Goal: Task Accomplishment & Management: Manage account settings

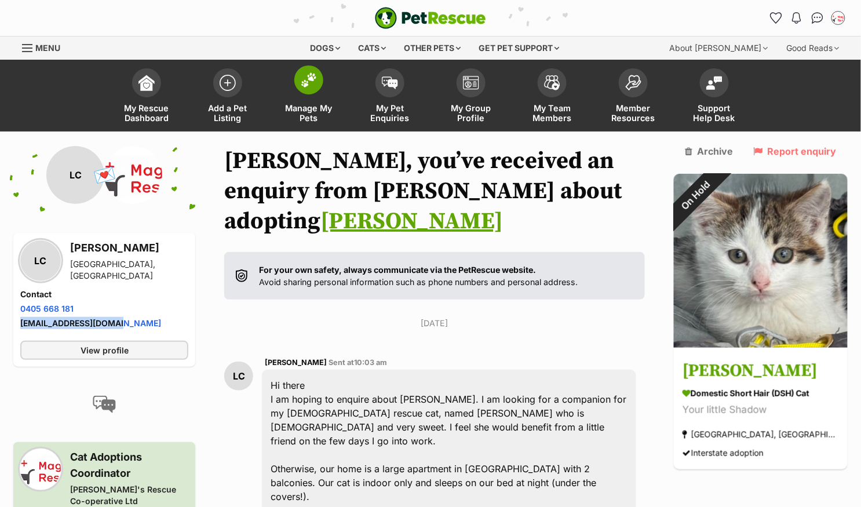
click at [310, 79] on img at bounding box center [309, 79] width 16 height 15
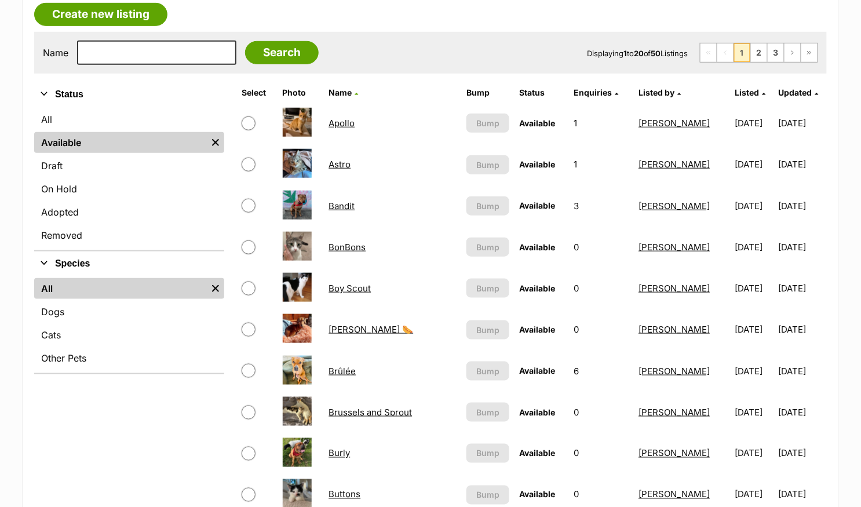
scroll to position [230, 0]
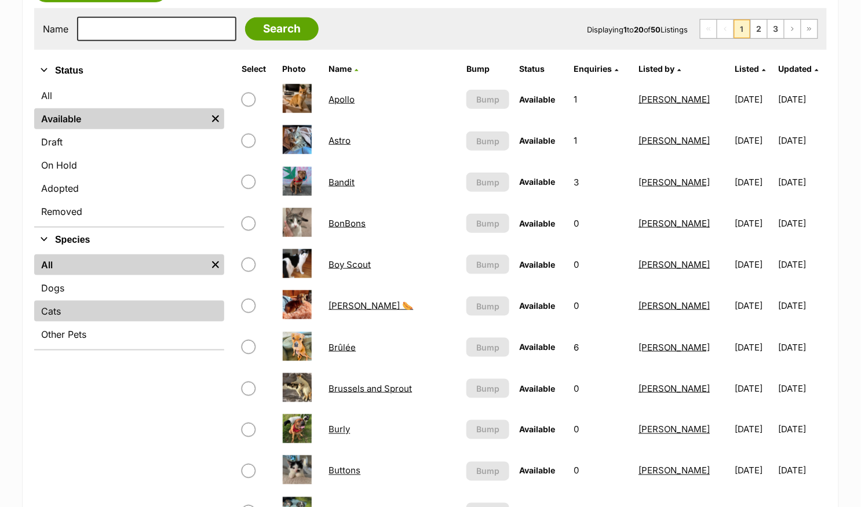
click at [127, 313] on link "Cats" at bounding box center [129, 311] width 190 height 21
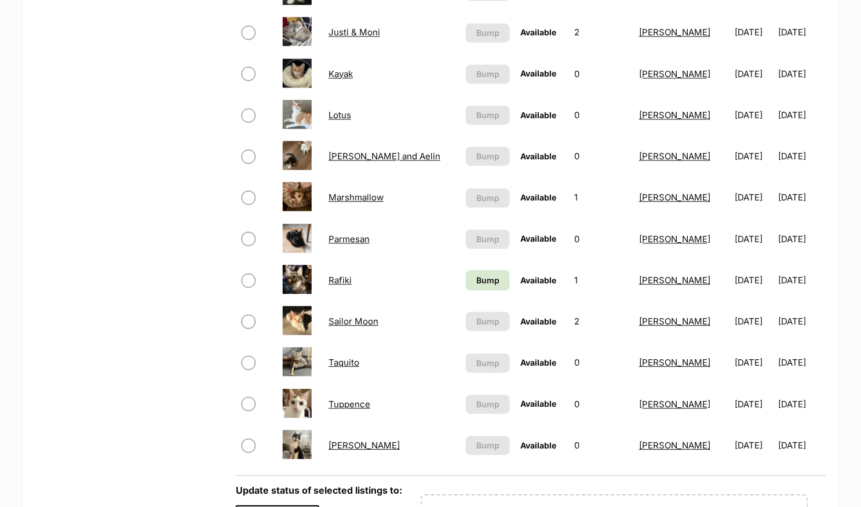
scroll to position [543, 0]
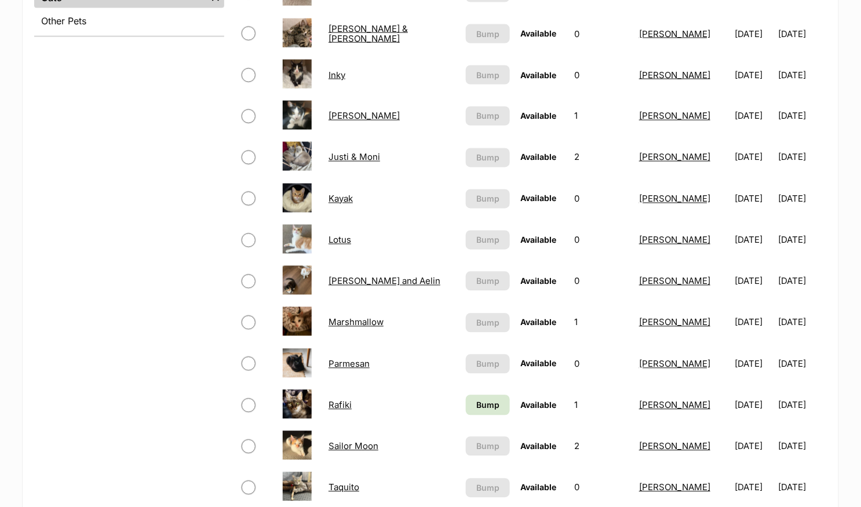
click at [337, 237] on link "Lotus" at bounding box center [339, 240] width 23 height 11
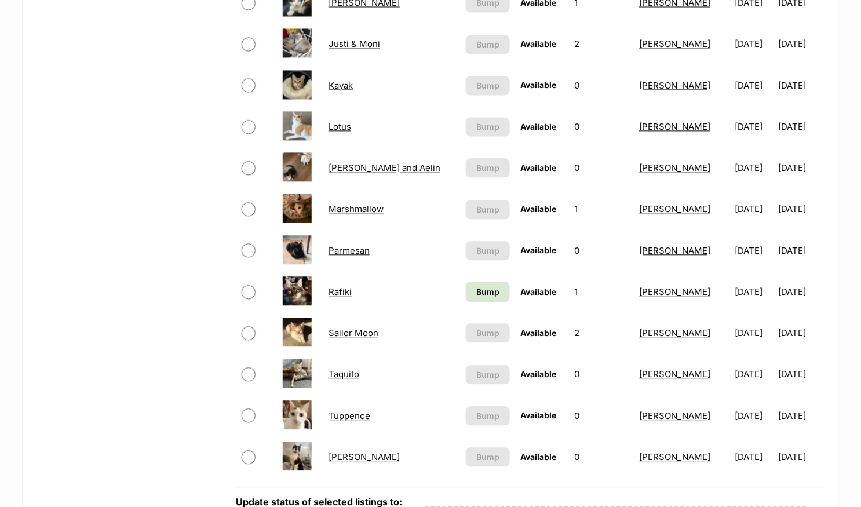
scroll to position [660, 0]
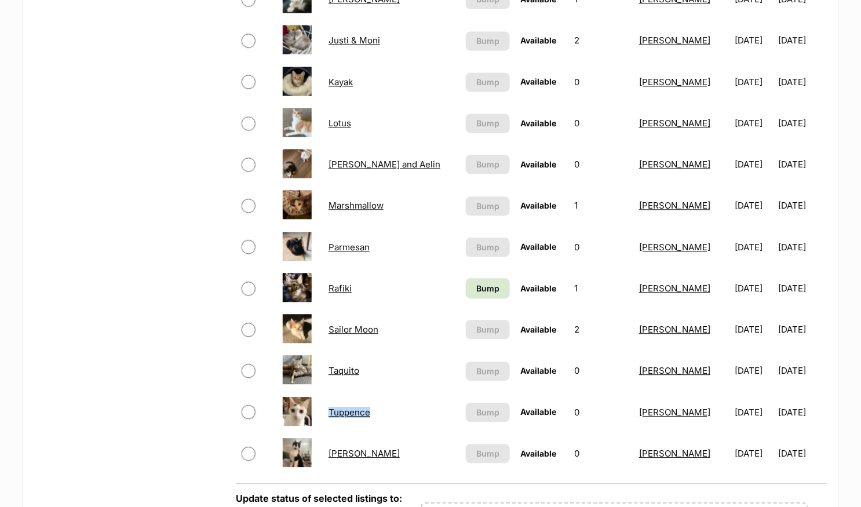
click at [348, 409] on link "Tuppence" at bounding box center [349, 412] width 42 height 11
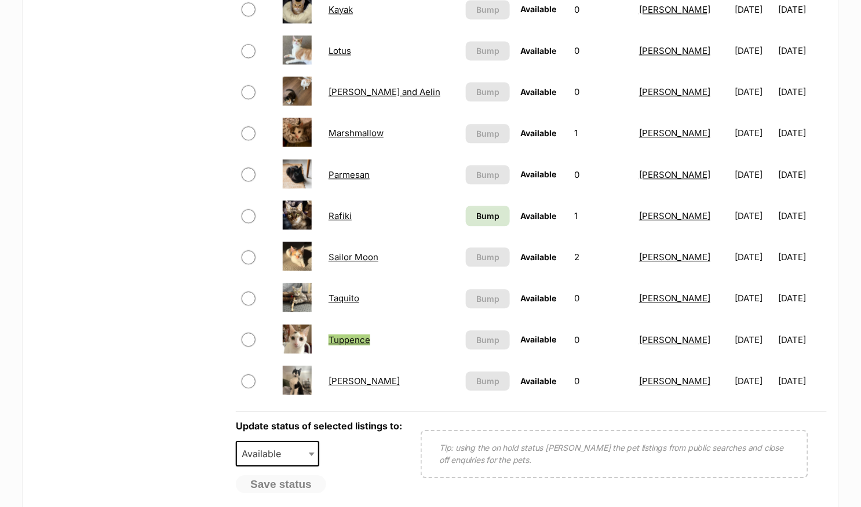
scroll to position [740, 0]
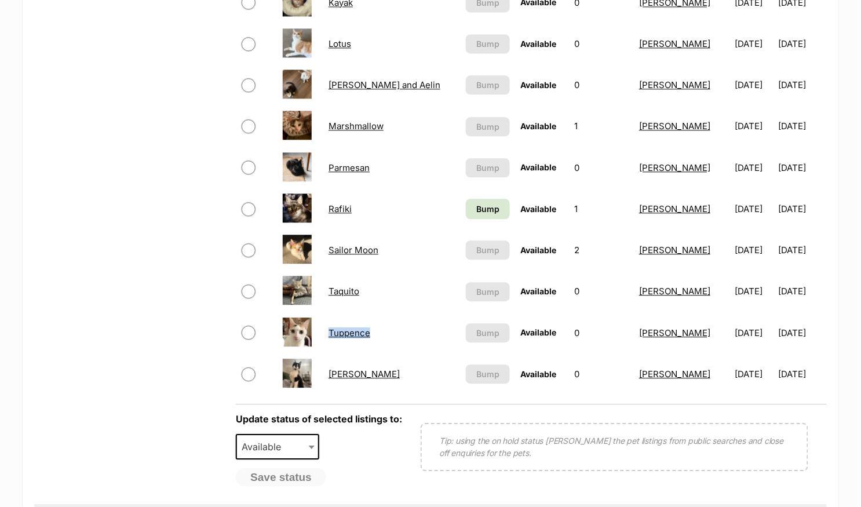
click at [348, 286] on link "Taquito" at bounding box center [343, 291] width 31 height 11
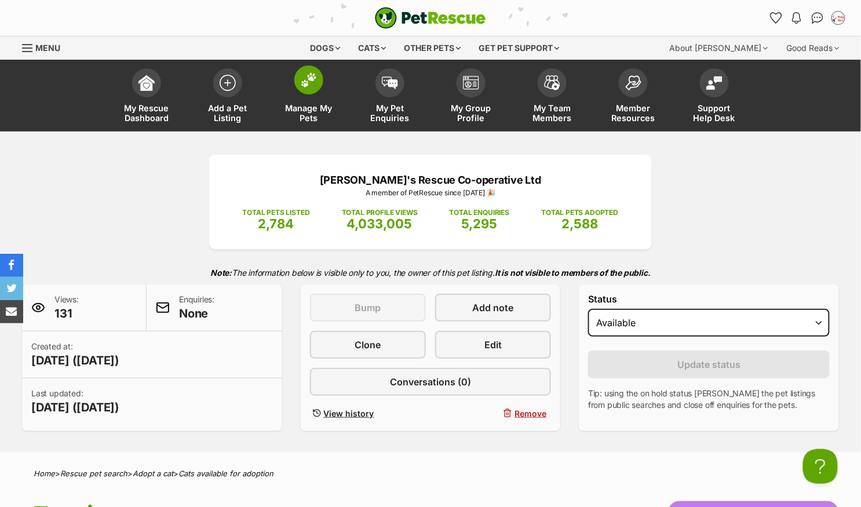
click at [323, 86] on link "Manage My Pets" at bounding box center [308, 97] width 81 height 69
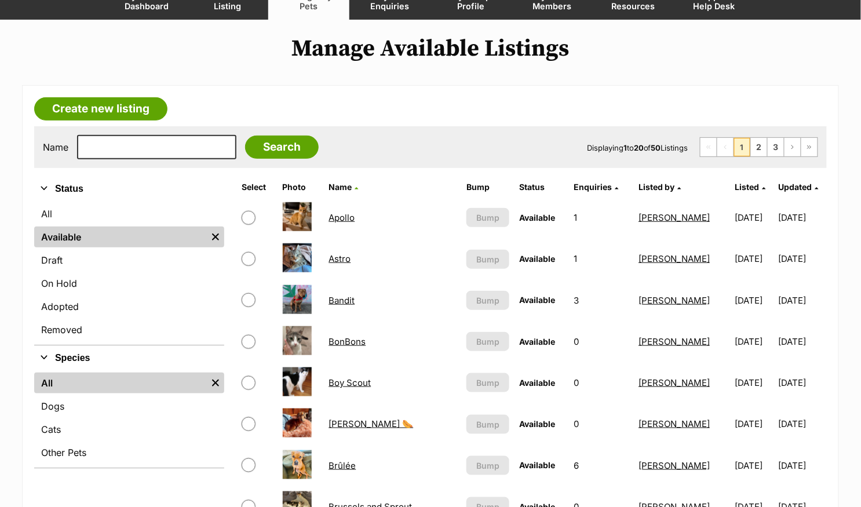
scroll to position [258, 0]
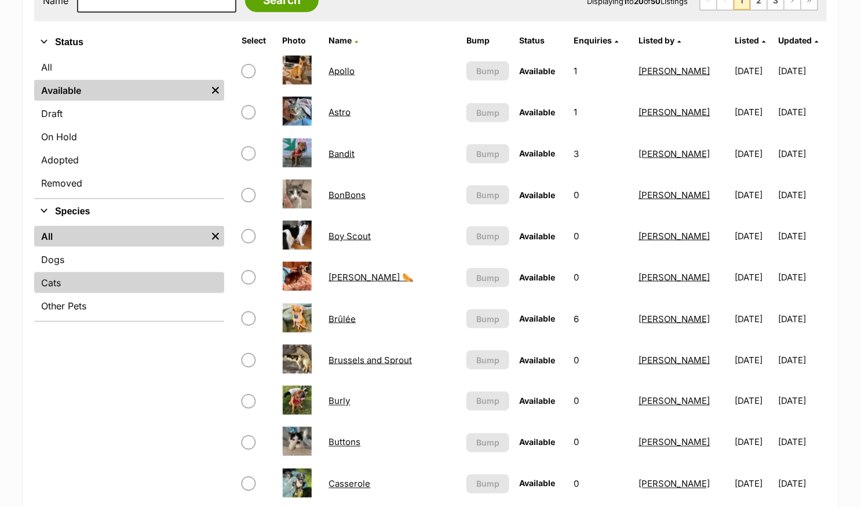
click at [133, 277] on link "Cats" at bounding box center [129, 282] width 190 height 21
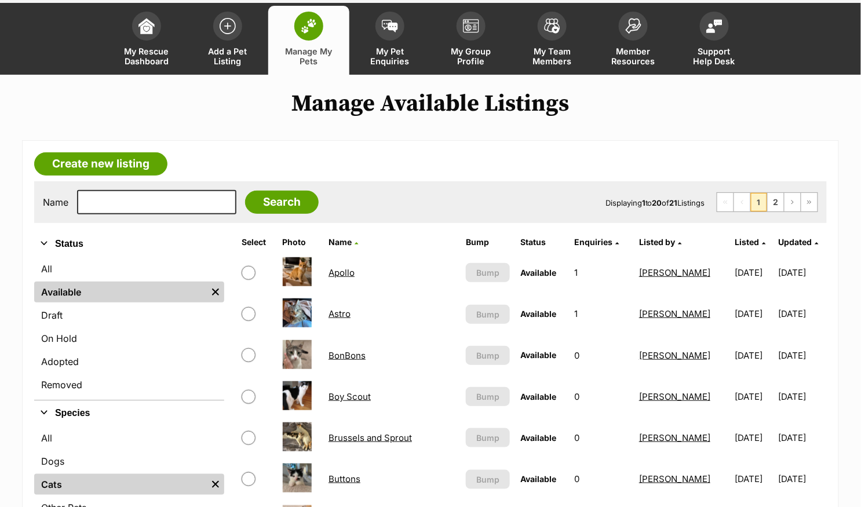
scroll to position [66, 0]
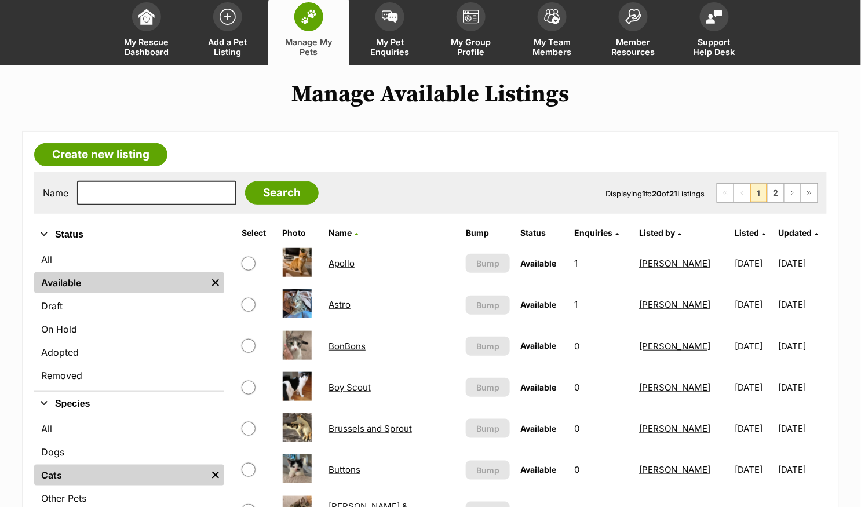
click at [357, 345] on link "BonBons" at bounding box center [346, 346] width 37 height 11
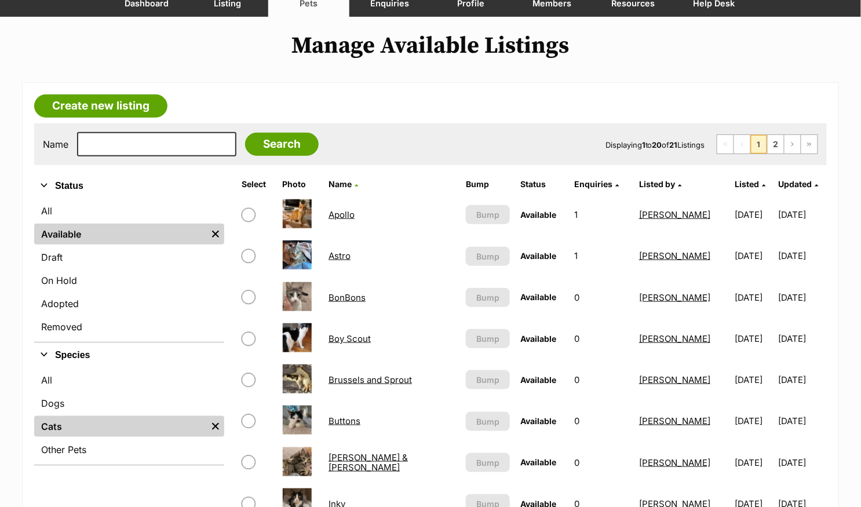
scroll to position [134, 0]
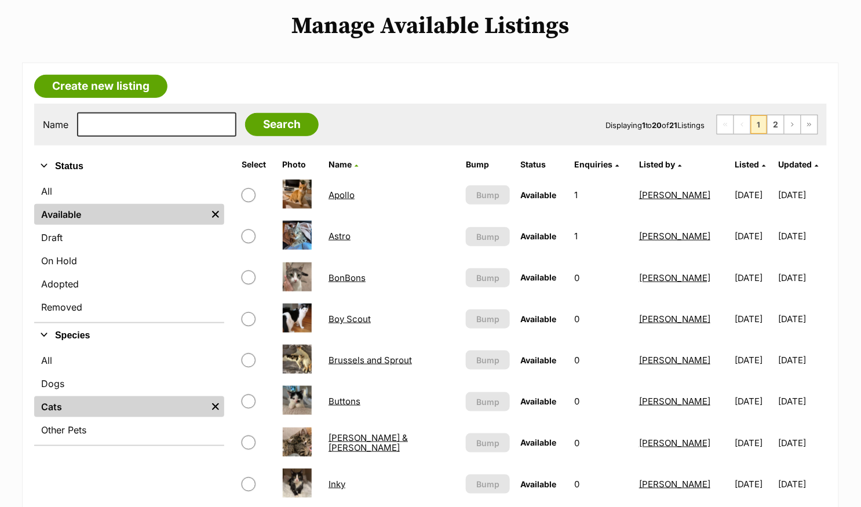
click at [344, 193] on link "Apollo" at bounding box center [341, 194] width 26 height 11
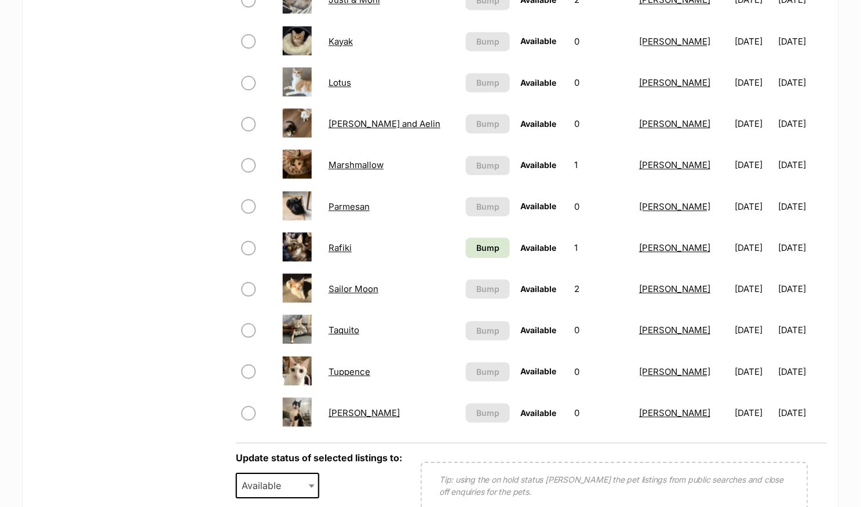
scroll to position [697, 0]
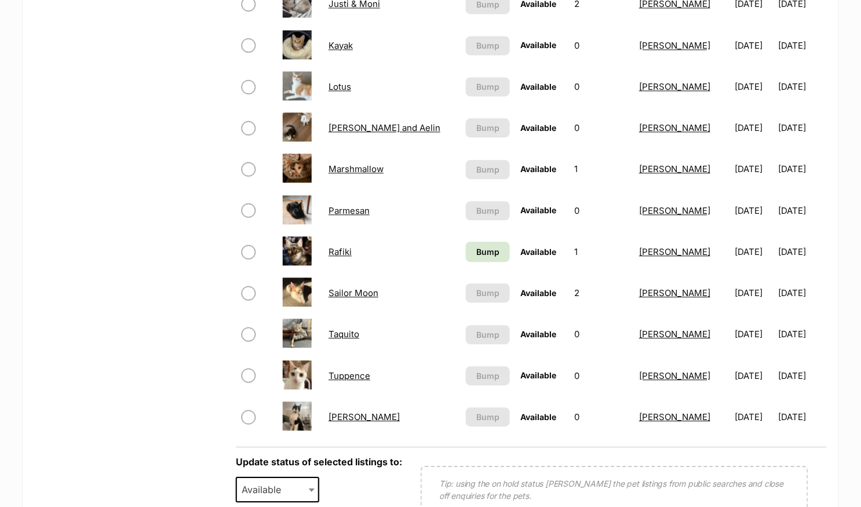
click at [345, 328] on link "Taquito" at bounding box center [343, 333] width 31 height 11
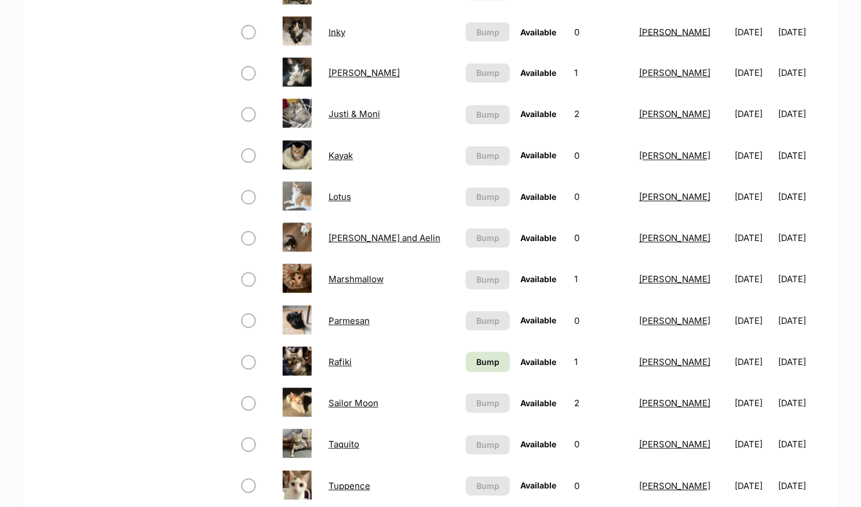
scroll to position [514, 0]
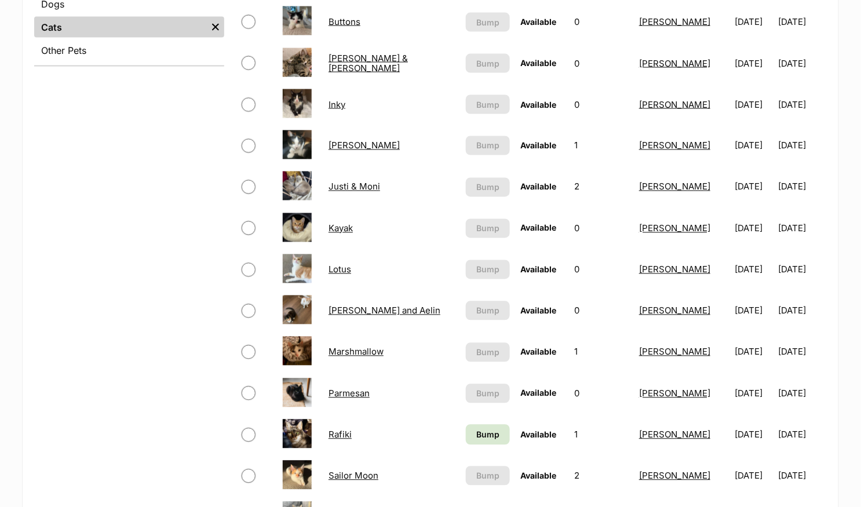
click at [341, 224] on link "Kayak" at bounding box center [340, 228] width 24 height 11
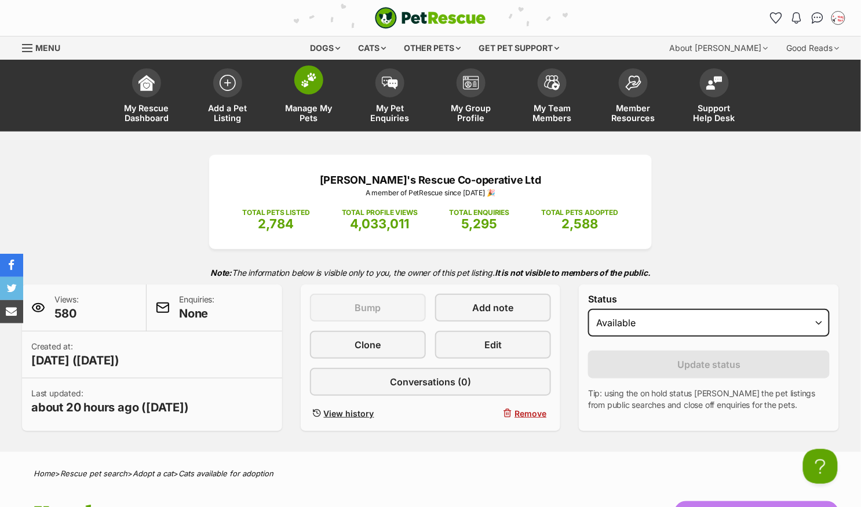
click at [311, 87] on span at bounding box center [308, 79] width 29 height 29
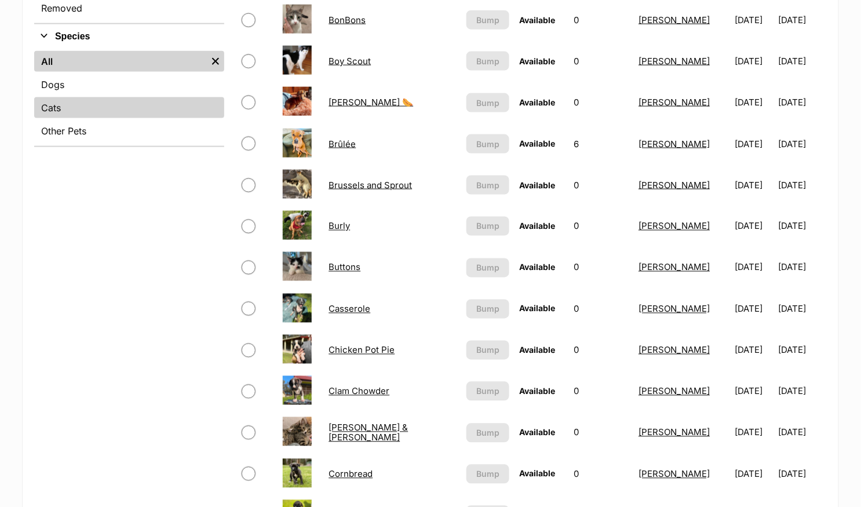
click at [71, 108] on link "Cats" at bounding box center [129, 107] width 190 height 21
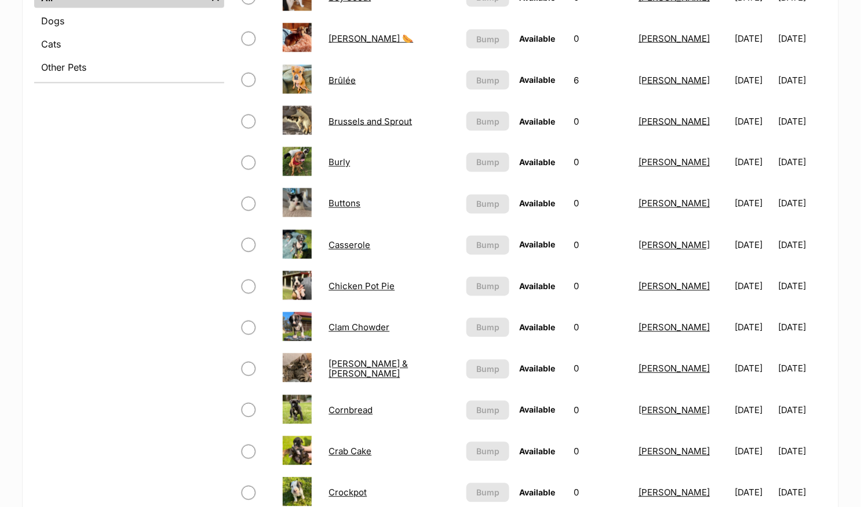
scroll to position [392, 0]
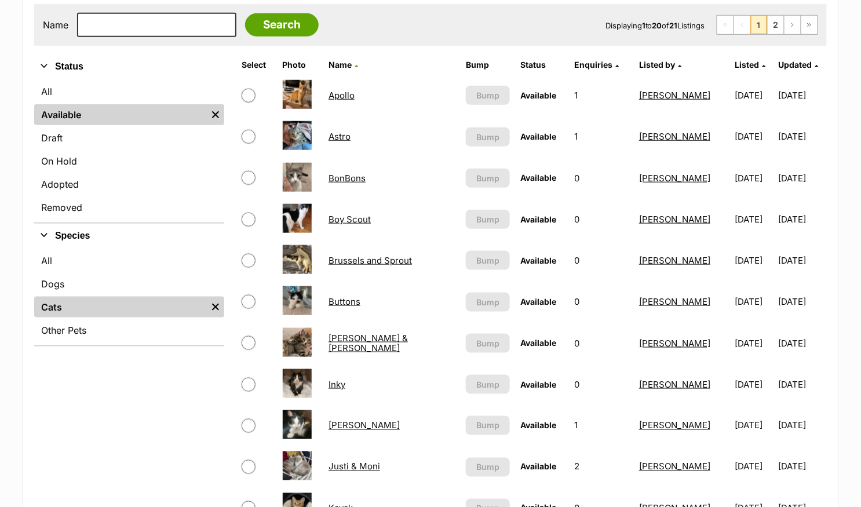
scroll to position [217, 0]
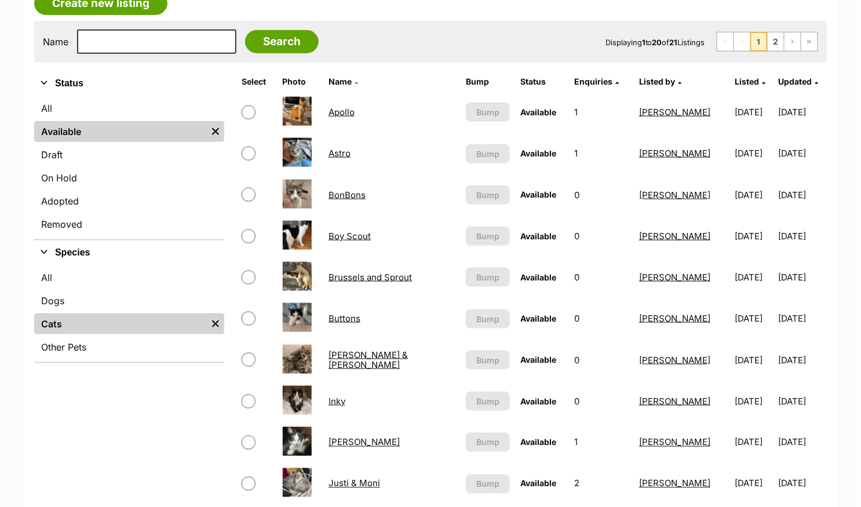
click at [344, 151] on link "Astro" at bounding box center [339, 153] width 22 height 11
click at [343, 113] on link "Apollo" at bounding box center [341, 112] width 26 height 11
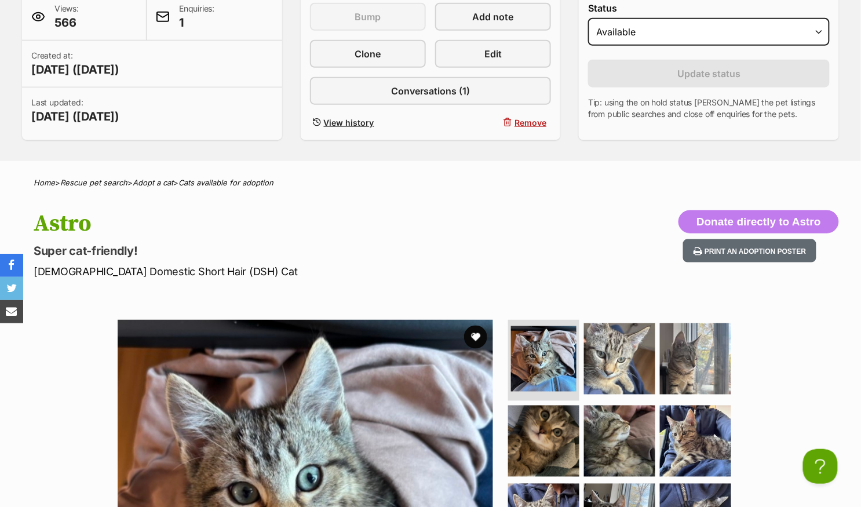
scroll to position [190, 0]
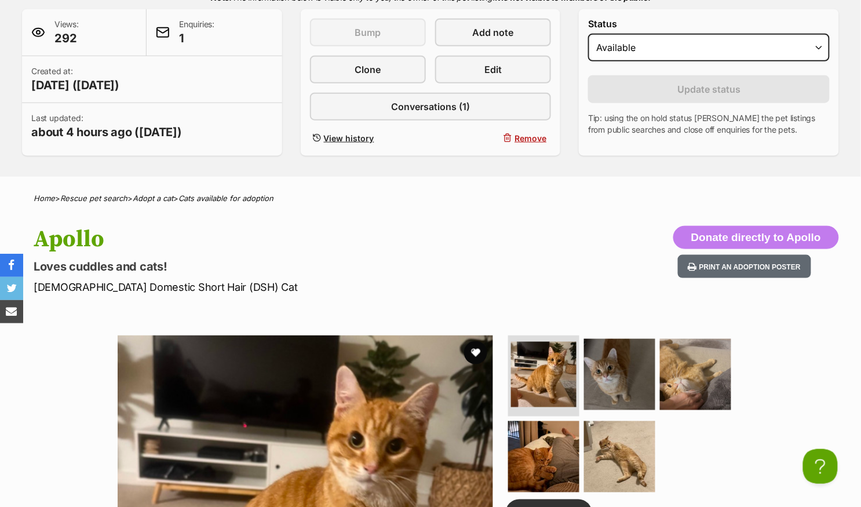
scroll to position [246, 0]
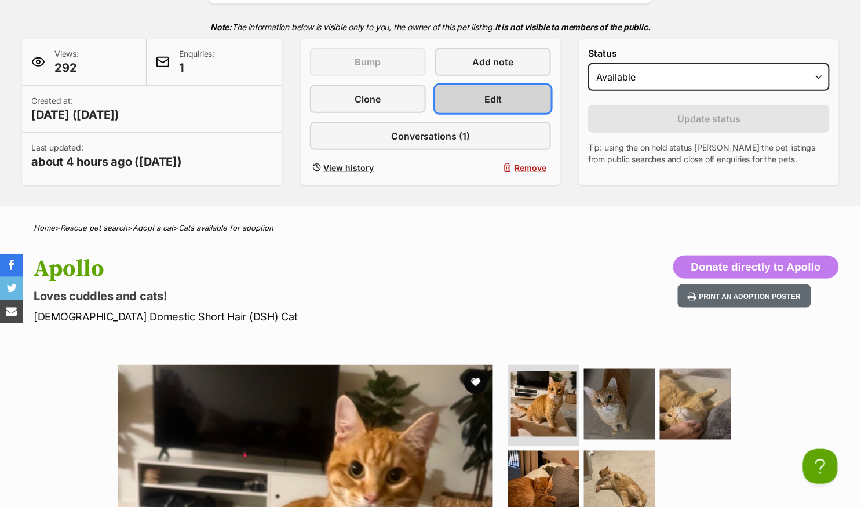
click at [480, 102] on link "Edit" at bounding box center [493, 99] width 116 height 28
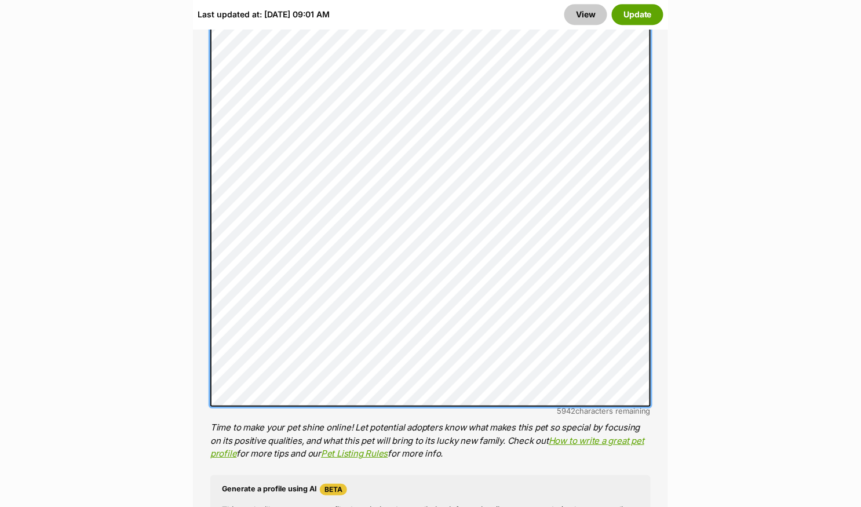
scroll to position [1106, 0]
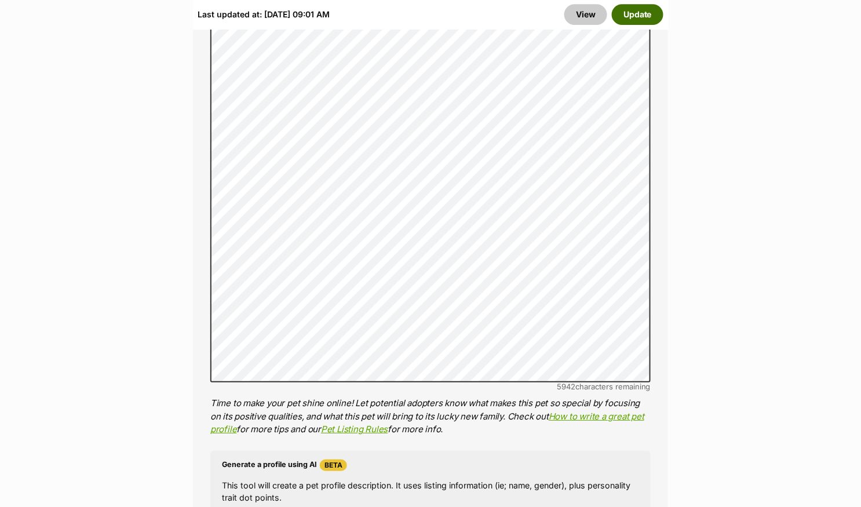
click at [636, 16] on button "Update" at bounding box center [638, 14] width 52 height 21
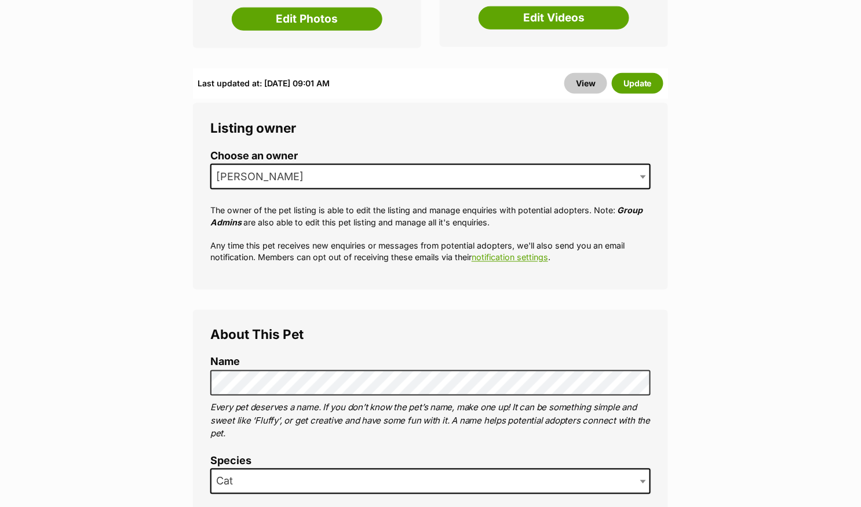
scroll to position [51, 0]
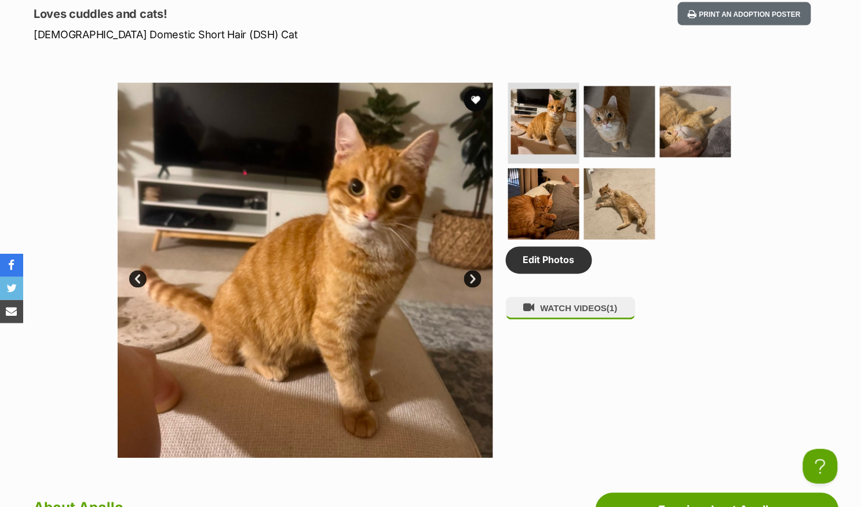
scroll to position [302, 0]
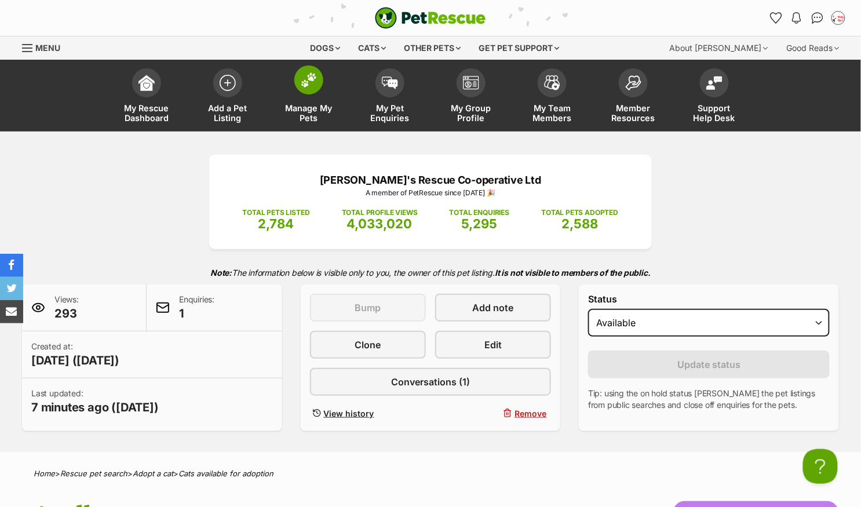
click at [310, 85] on img at bounding box center [309, 79] width 16 height 15
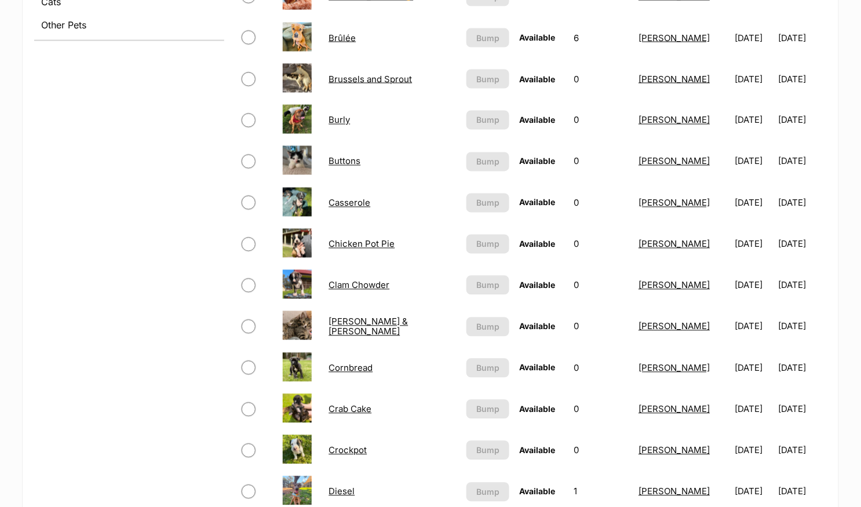
scroll to position [383, 0]
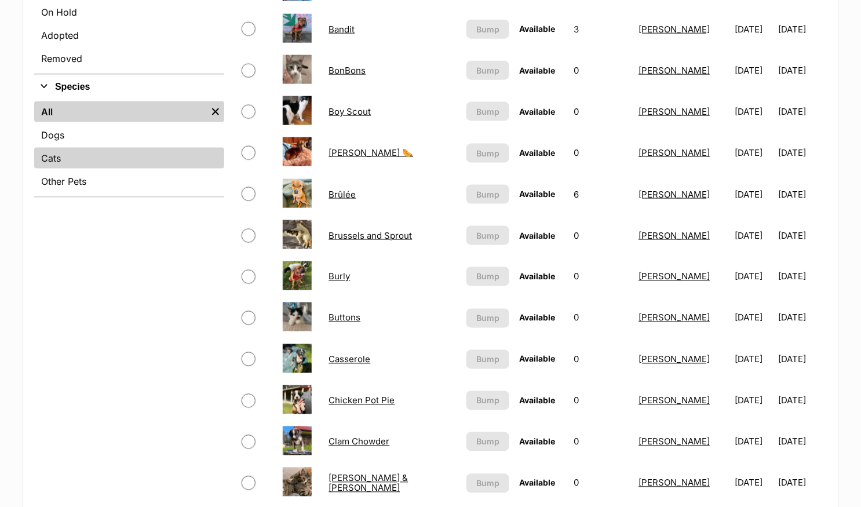
click at [124, 165] on link "Cats" at bounding box center [129, 158] width 190 height 21
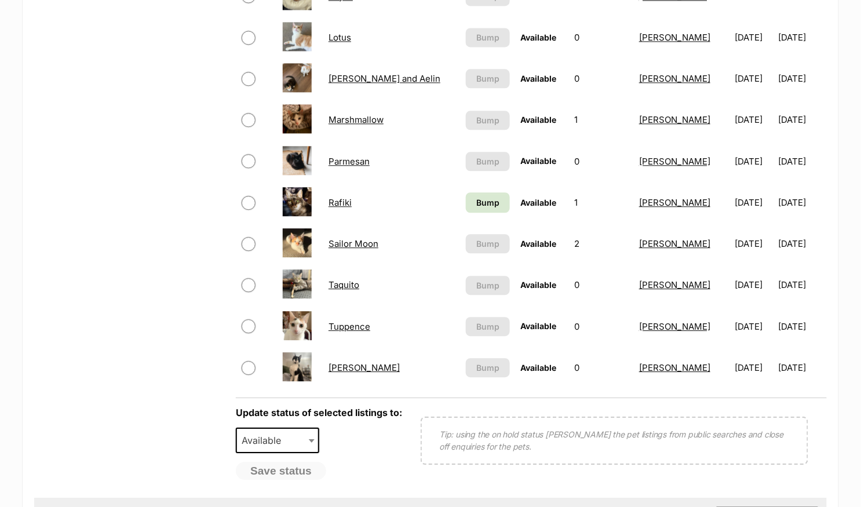
scroll to position [604, 0]
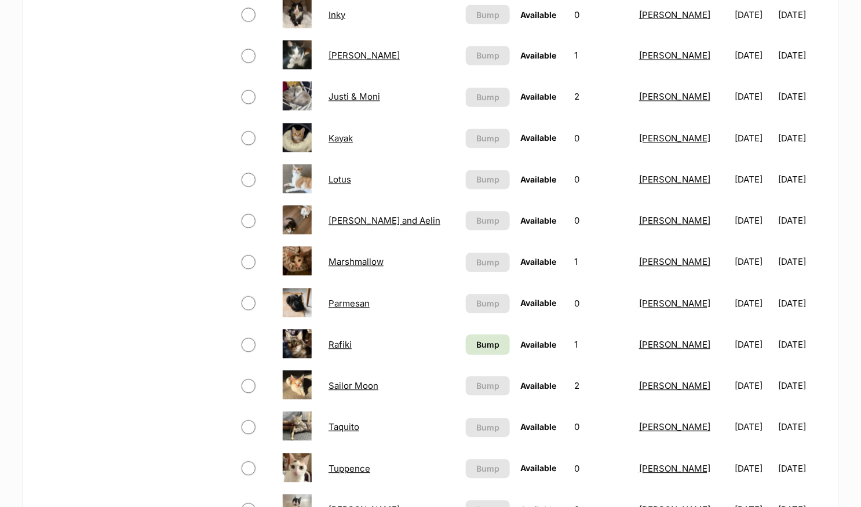
click at [352, 133] on link "Kayak" at bounding box center [340, 138] width 24 height 11
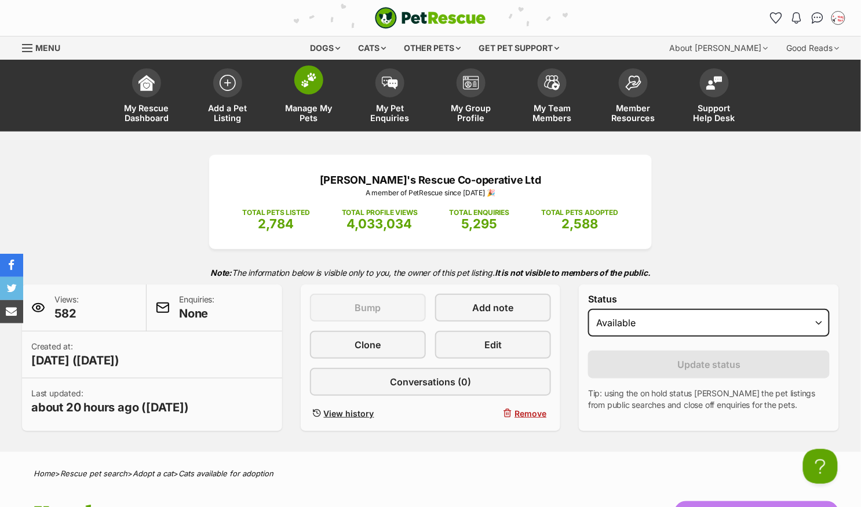
click at [313, 85] on img at bounding box center [309, 79] width 16 height 15
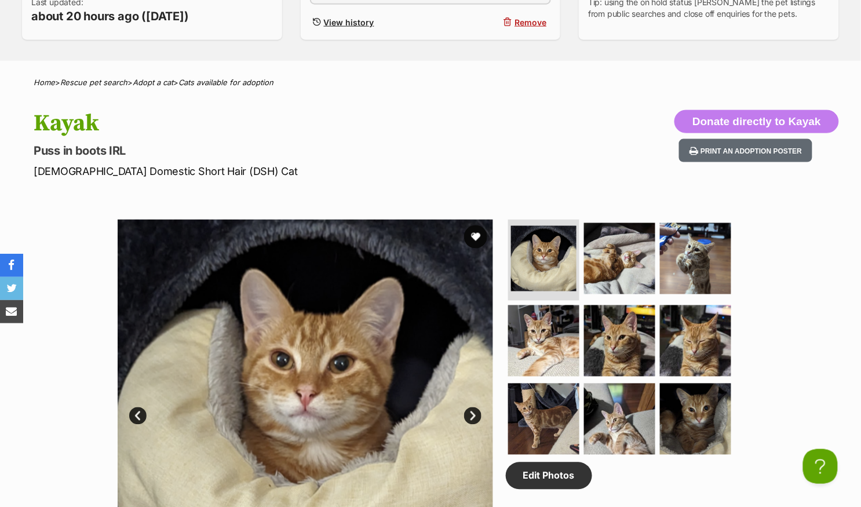
scroll to position [395, 0]
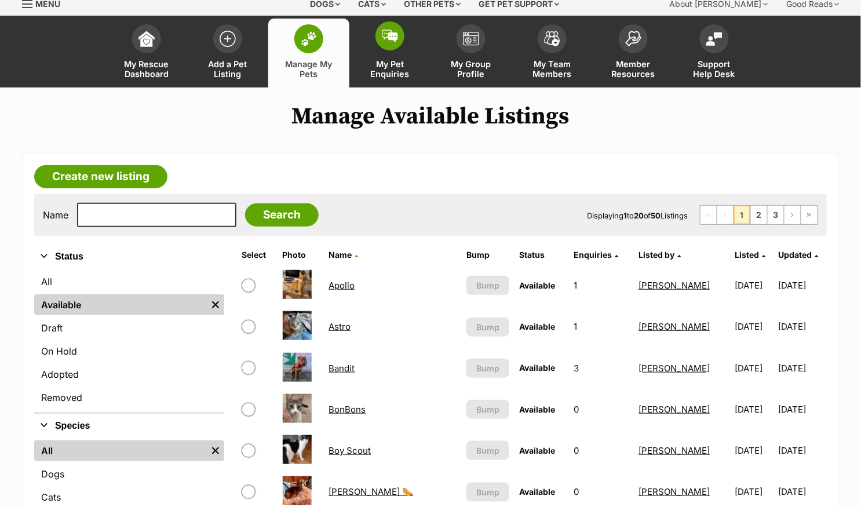
scroll to position [42, 0]
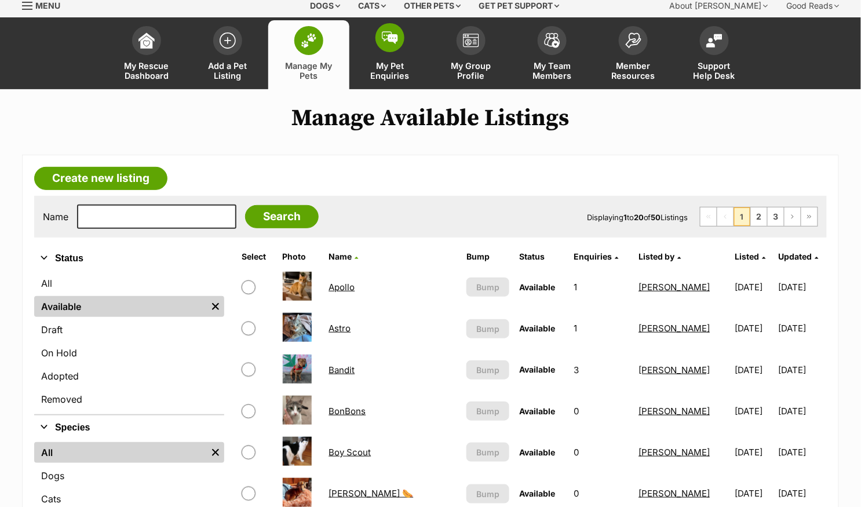
click at [384, 38] on img at bounding box center [390, 37] width 16 height 13
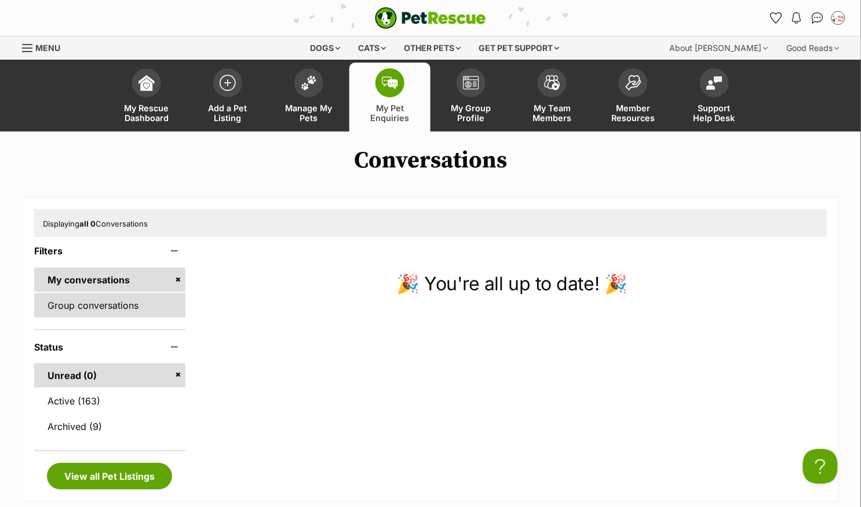
click at [125, 308] on link "Group conversations" at bounding box center [109, 305] width 151 height 24
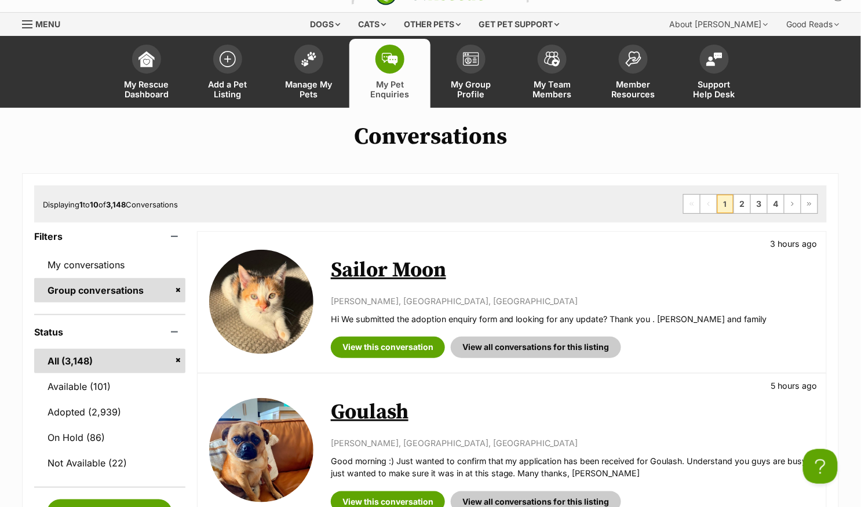
scroll to position [25, 0]
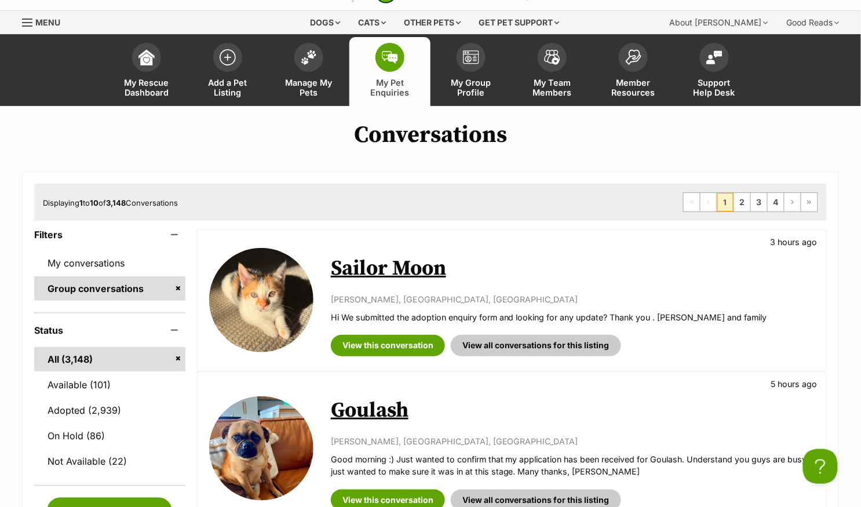
click at [389, 265] on link "Sailor Moon" at bounding box center [388, 268] width 115 height 26
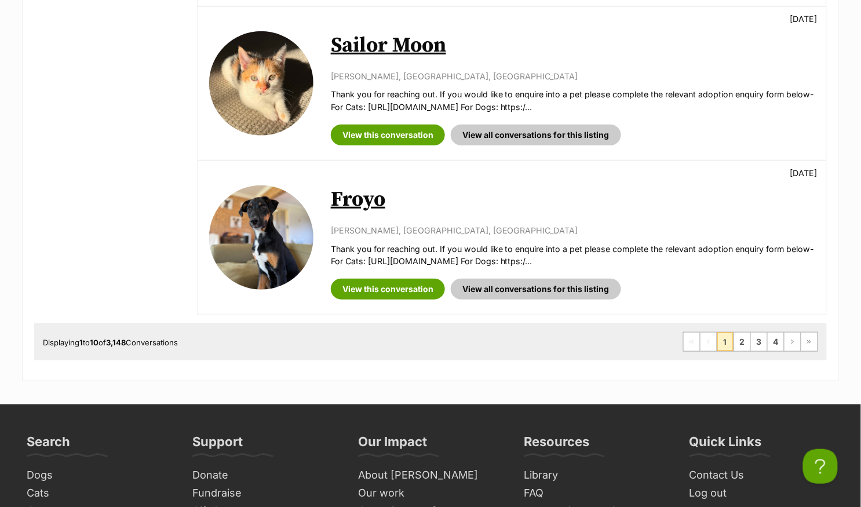
scroll to position [1476, 0]
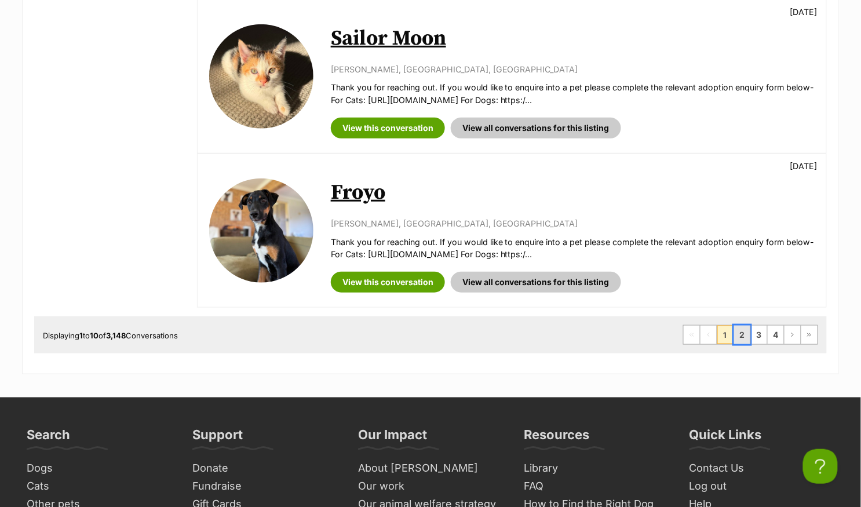
click at [739, 326] on link "2" at bounding box center [742, 335] width 16 height 19
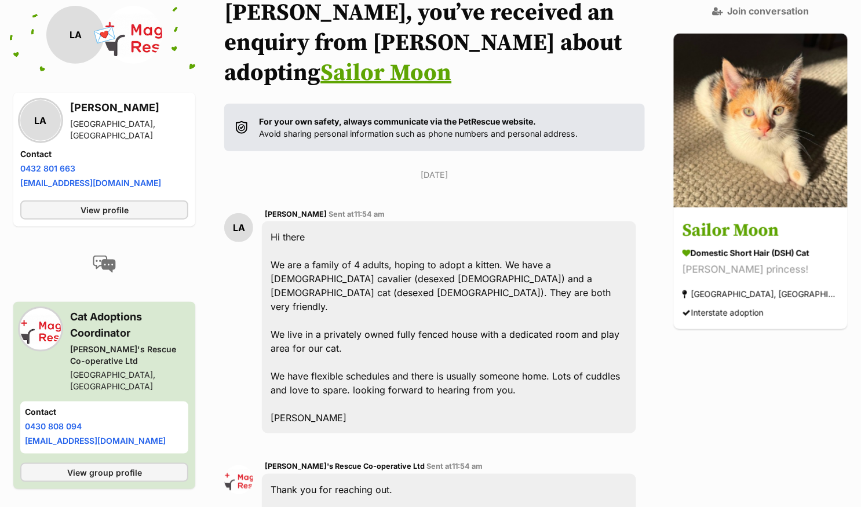
scroll to position [129, 0]
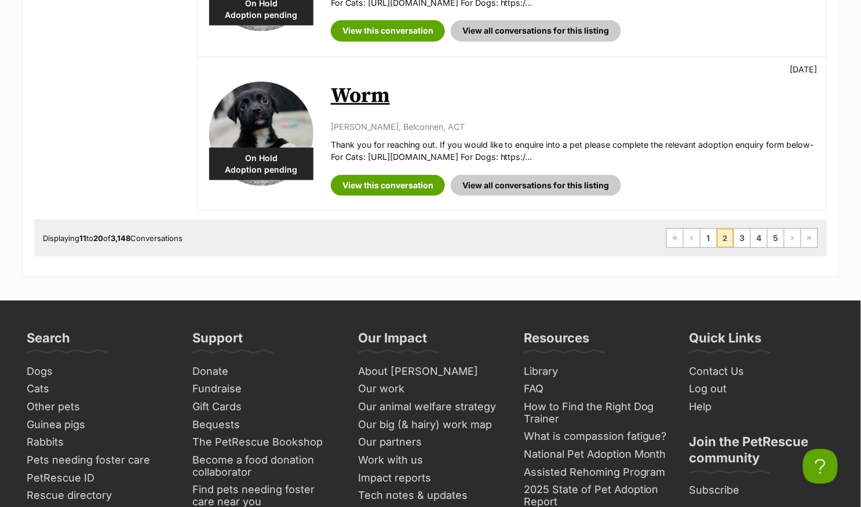
scroll to position [1590, 0]
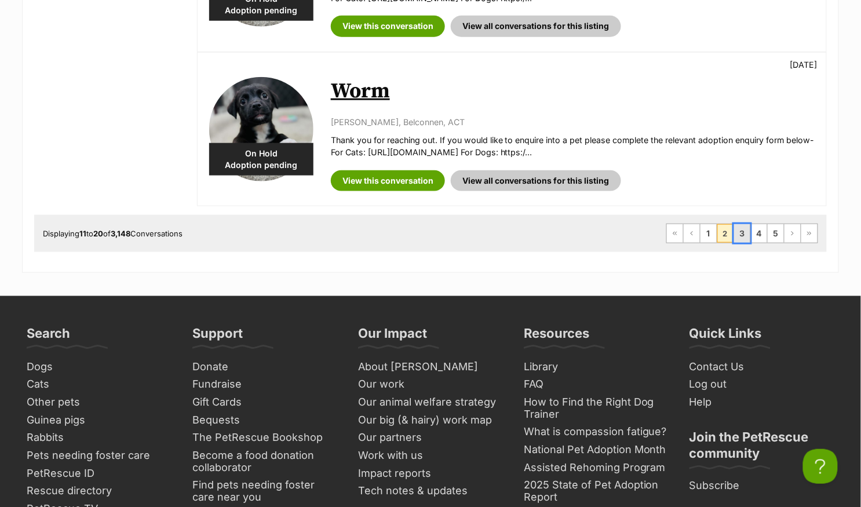
click at [739, 225] on link "3" at bounding box center [742, 233] width 16 height 19
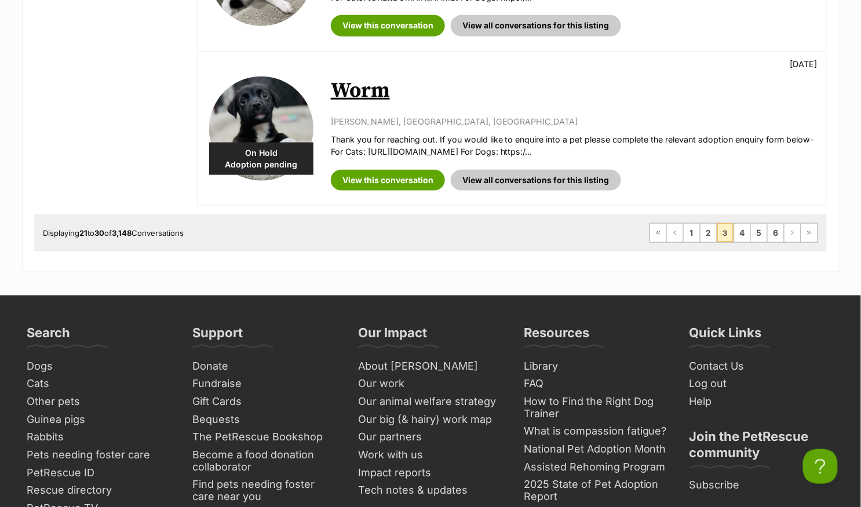
scroll to position [1597, 0]
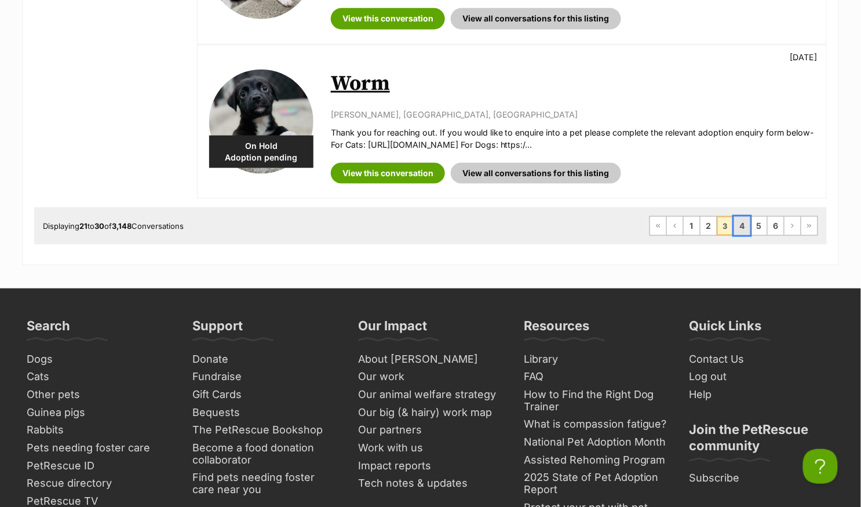
click at [744, 220] on link "4" at bounding box center [742, 226] width 16 height 19
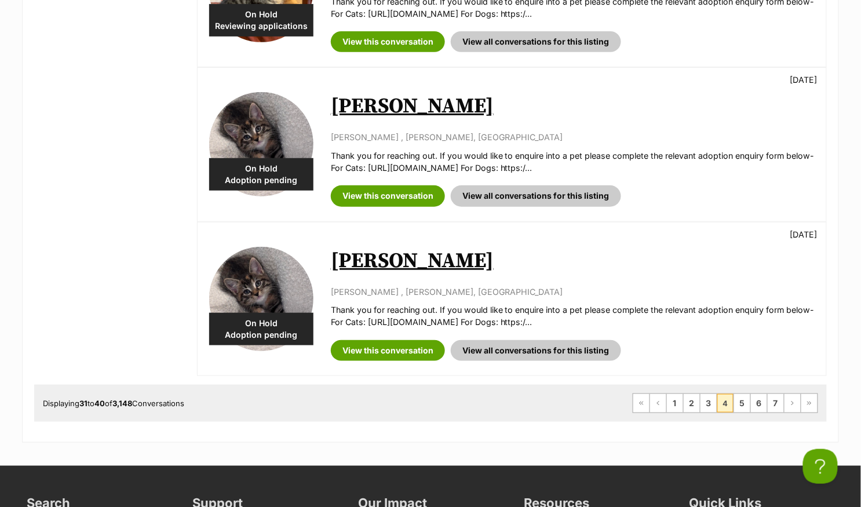
scroll to position [1467, 0]
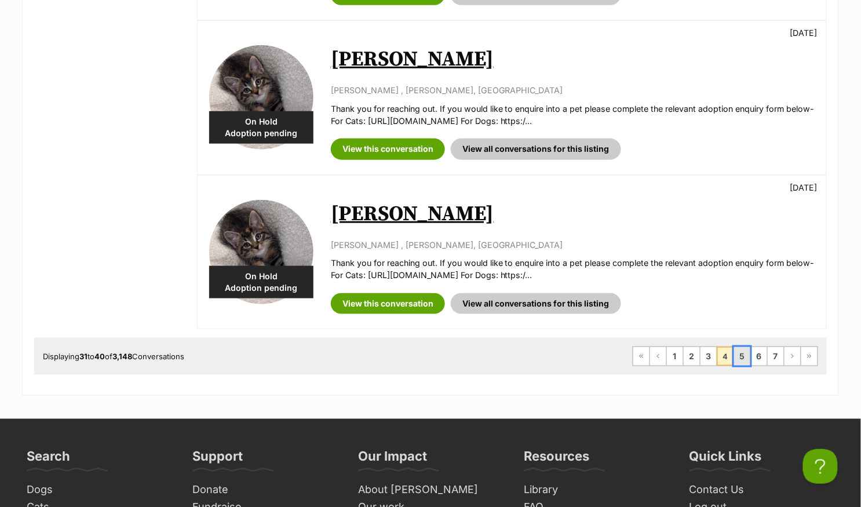
click at [740, 351] on link "5" at bounding box center [742, 356] width 16 height 19
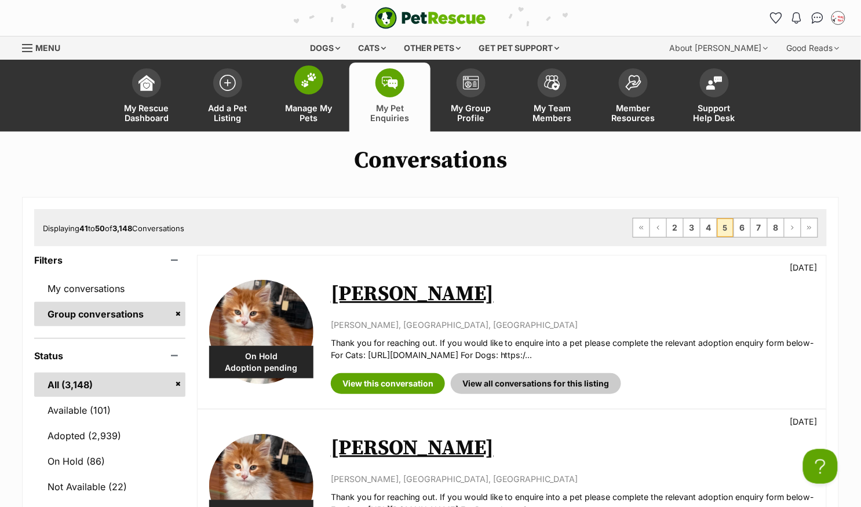
click at [313, 75] on img at bounding box center [309, 79] width 16 height 15
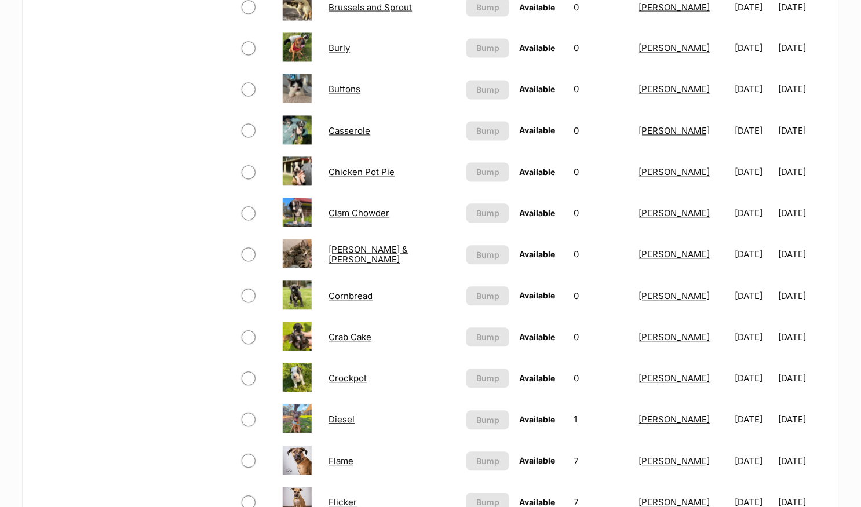
scroll to position [360, 0]
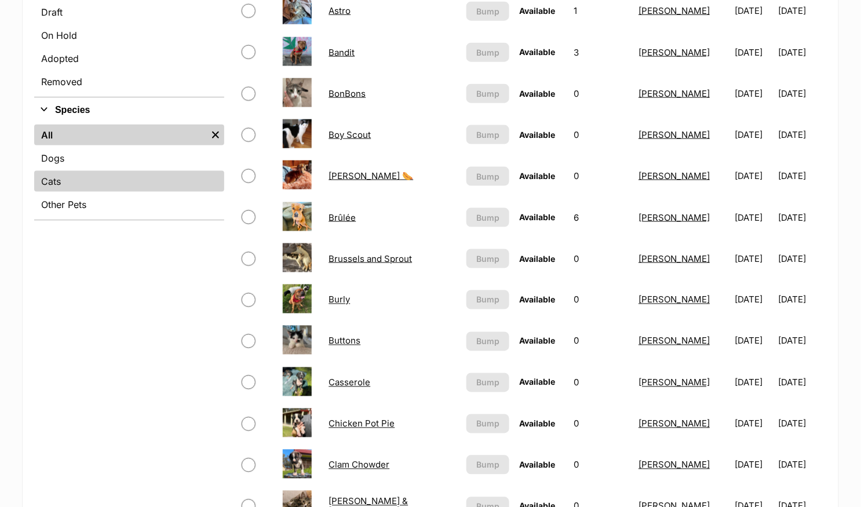
click at [68, 175] on link "Cats" at bounding box center [129, 181] width 190 height 21
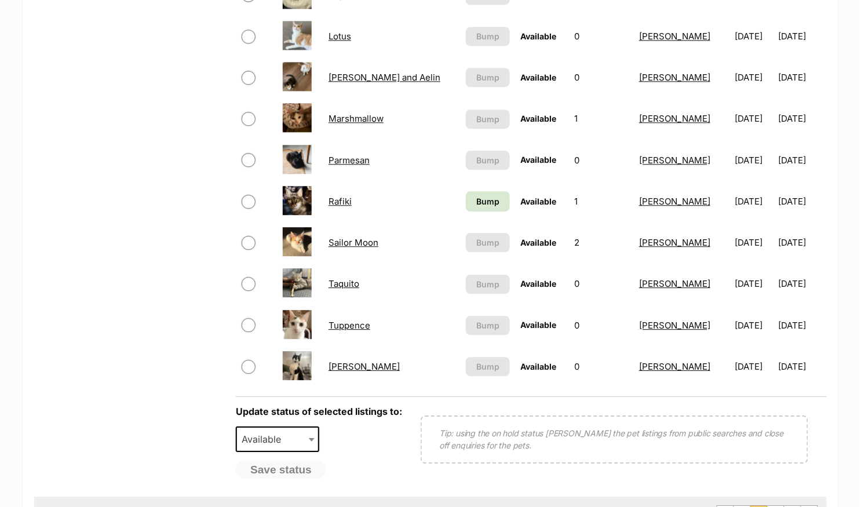
scroll to position [771, 0]
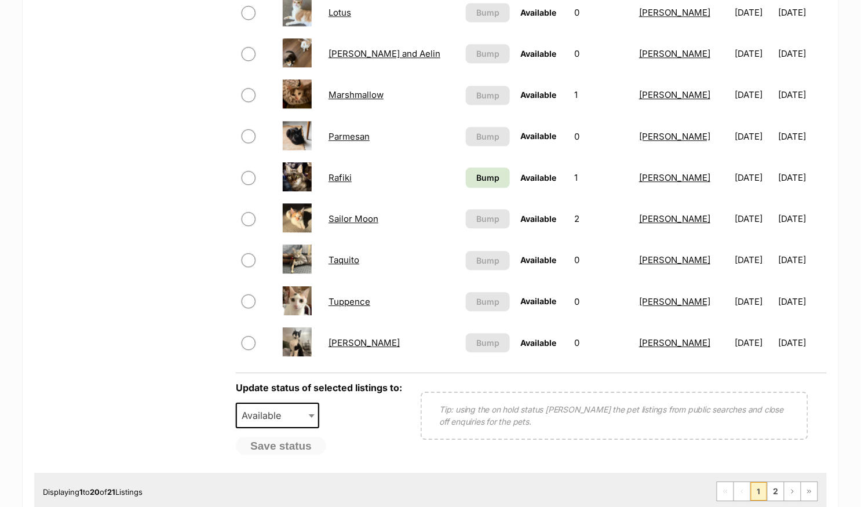
click at [355, 296] on link "Tuppence" at bounding box center [349, 301] width 42 height 11
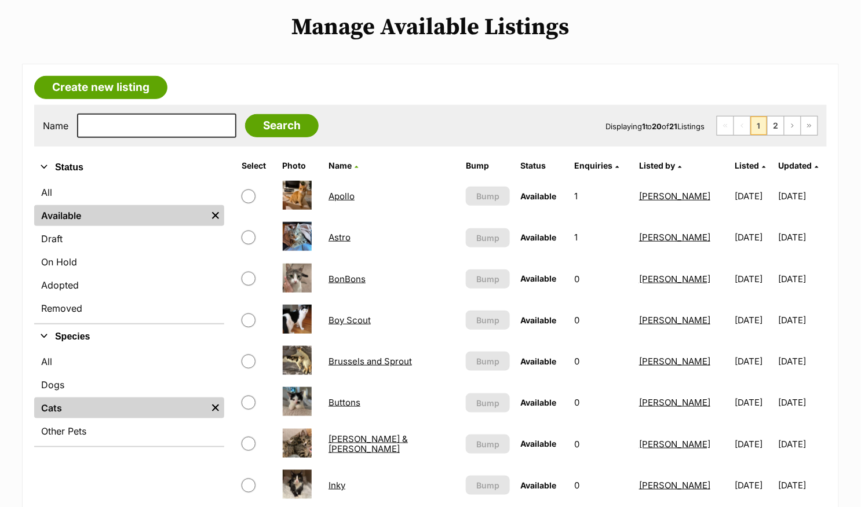
scroll to position [0, 0]
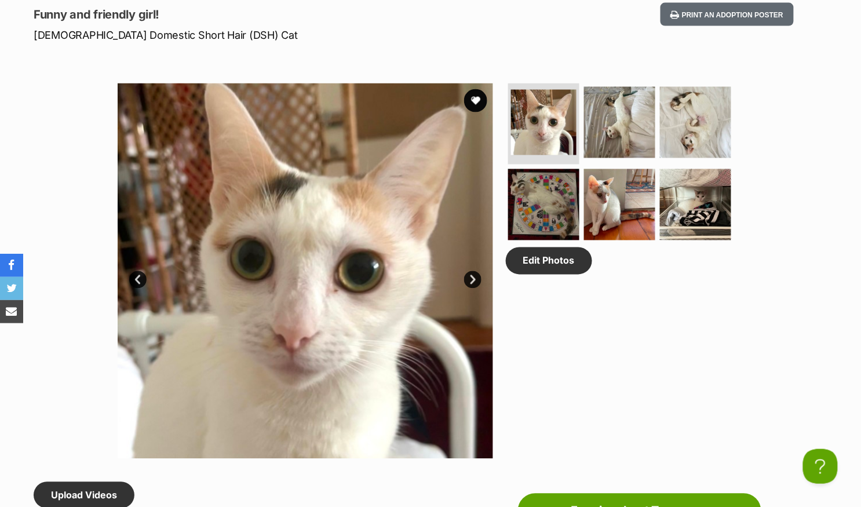
click at [477, 273] on link "Next" at bounding box center [472, 279] width 17 height 17
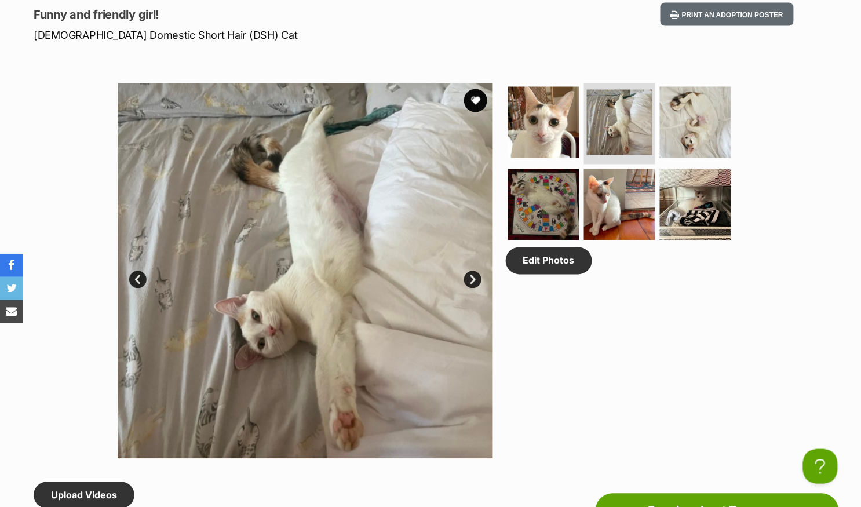
click at [477, 273] on link "Next" at bounding box center [472, 279] width 17 height 17
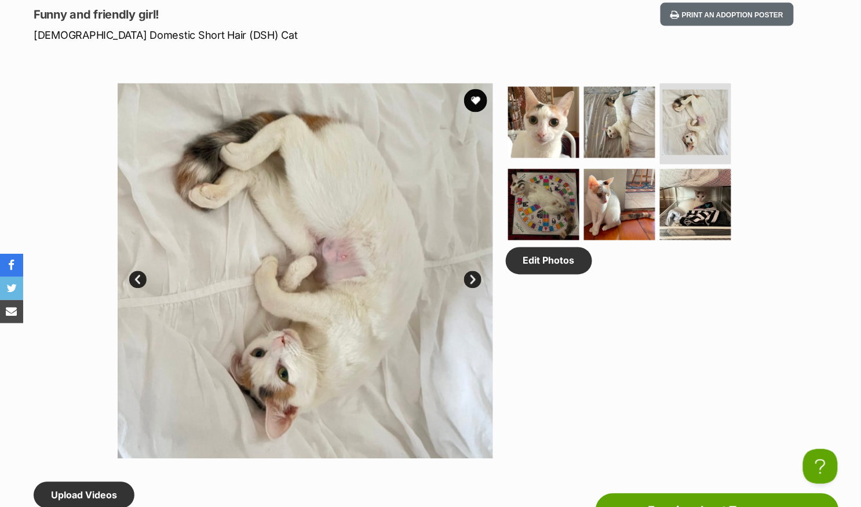
click at [477, 273] on link "Next" at bounding box center [472, 279] width 17 height 17
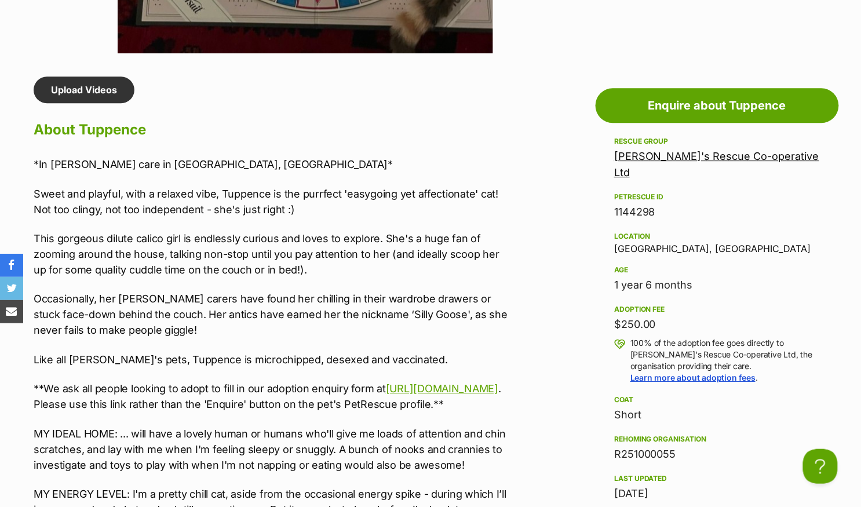
scroll to position [344, 0]
